Goal: Task Accomplishment & Management: Complete application form

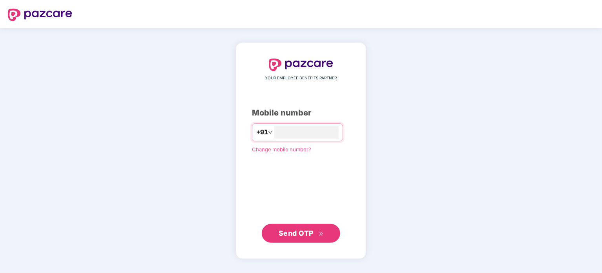
type input "**********"
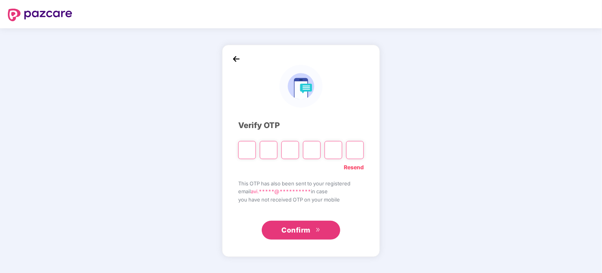
type input "*"
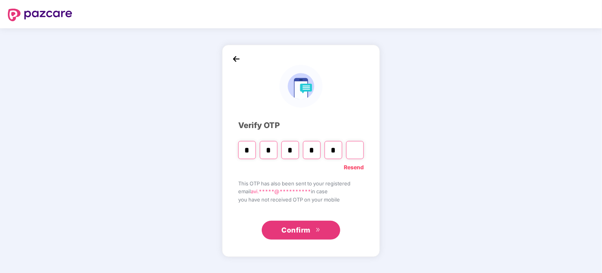
type input "*"
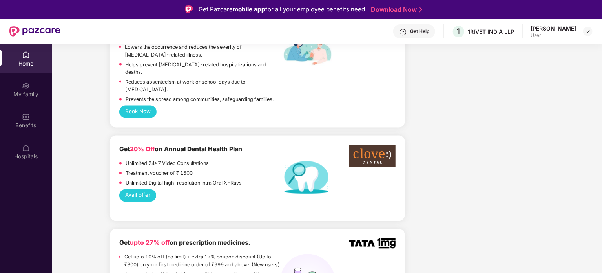
scroll to position [785, 0]
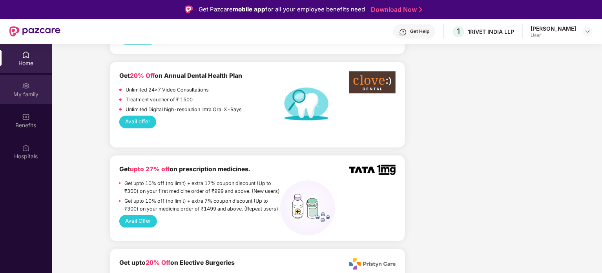
click at [36, 87] on div "My family" at bounding box center [26, 89] width 52 height 29
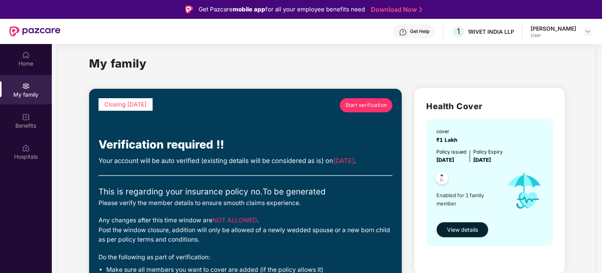
scroll to position [1, 0]
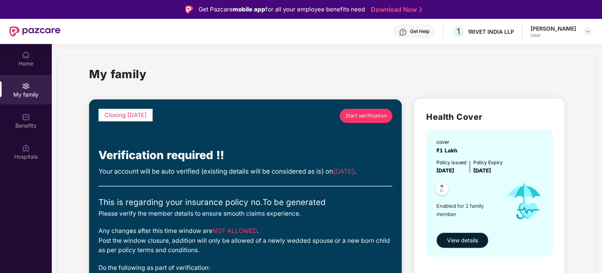
click at [363, 113] on span "Start verification" at bounding box center [366, 116] width 42 height 8
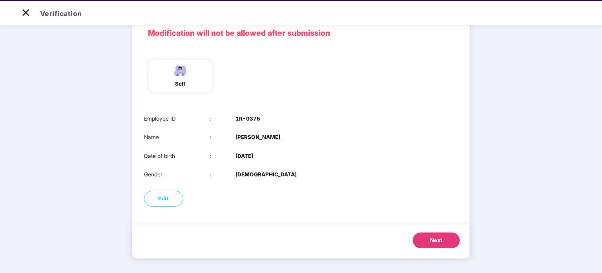
scroll to position [19, 0]
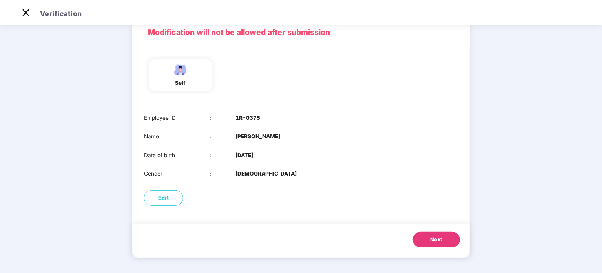
click at [433, 241] on span "Next" at bounding box center [436, 239] width 13 height 8
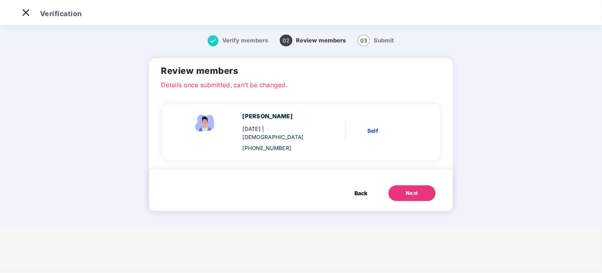
click at [410, 189] on div "Next" at bounding box center [412, 193] width 13 height 8
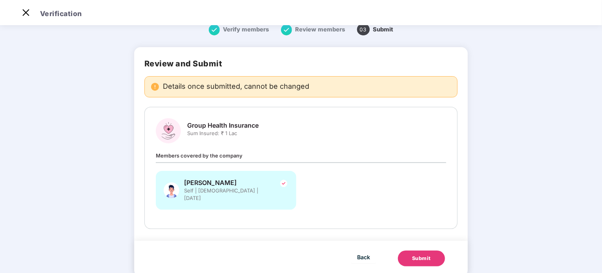
scroll to position [22, 0]
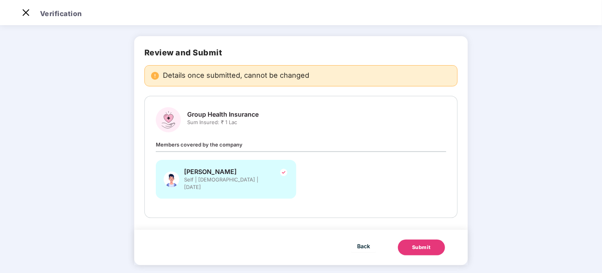
click at [430, 239] on button "Submit" at bounding box center [421, 247] width 47 height 16
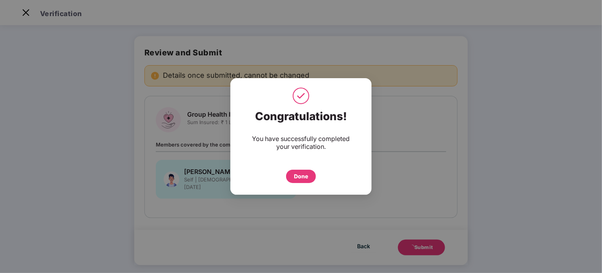
click at [306, 175] on div "Done" at bounding box center [301, 176] width 14 height 9
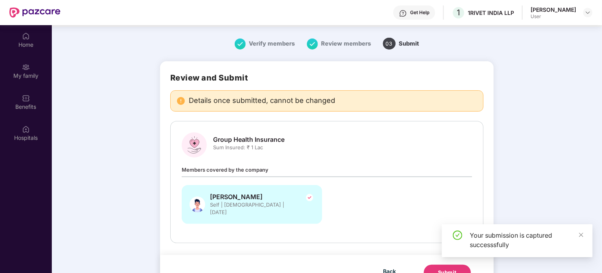
scroll to position [44, 0]
